Goal: Navigation & Orientation: Find specific page/section

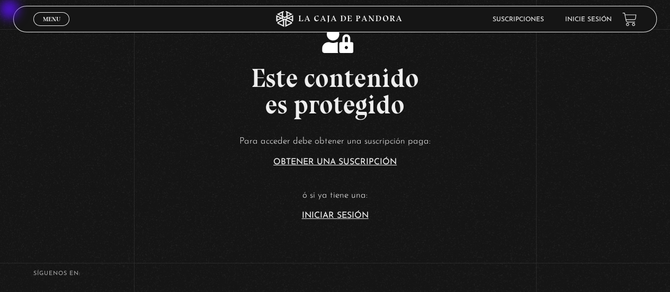
click at [354, 217] on link "Iniciar Sesión" at bounding box center [335, 215] width 67 height 8
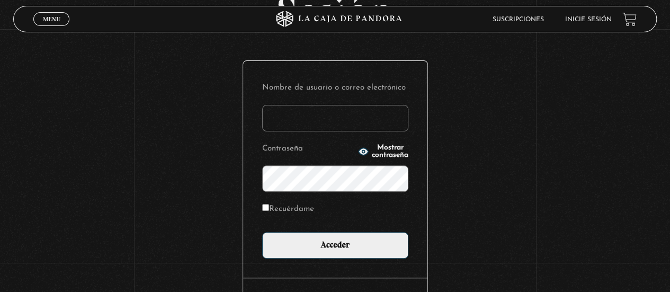
scroll to position [92, 0]
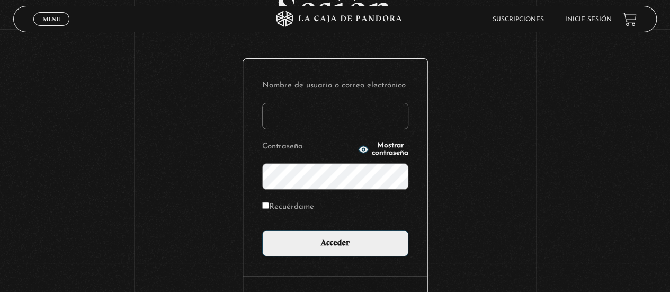
type input "[EMAIL_ADDRESS][DOMAIN_NAME]"
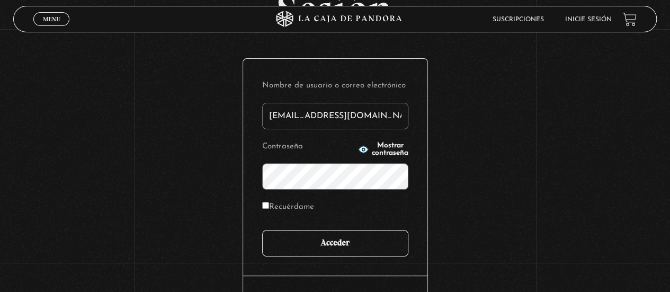
click at [349, 244] on input "Acceder" at bounding box center [335, 243] width 146 height 26
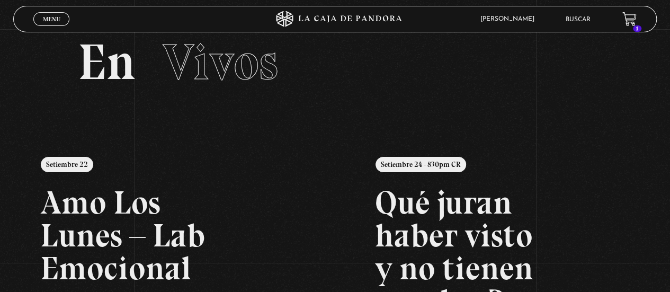
scroll to position [123, 0]
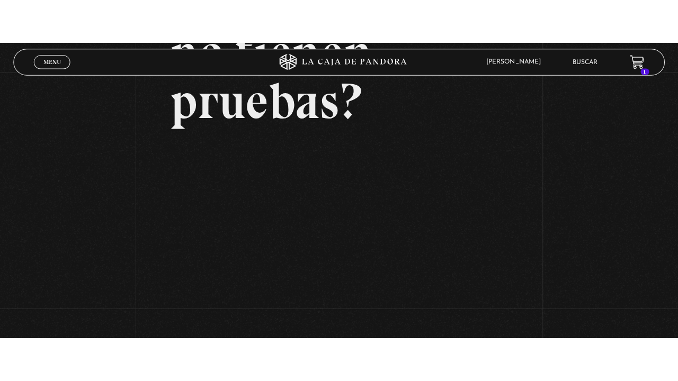
scroll to position [193, 0]
